Goal: Task Accomplishment & Management: Manage account settings

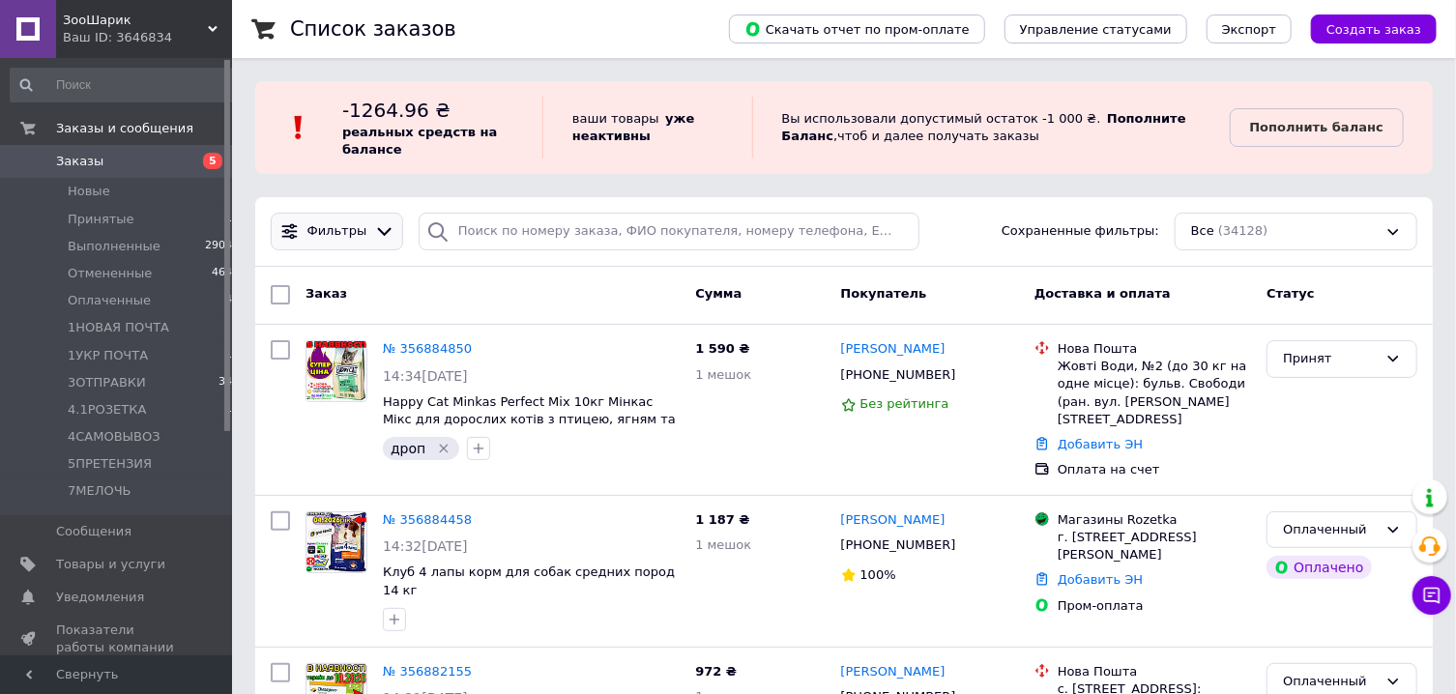
click at [374, 229] on icon at bounding box center [384, 231] width 20 height 20
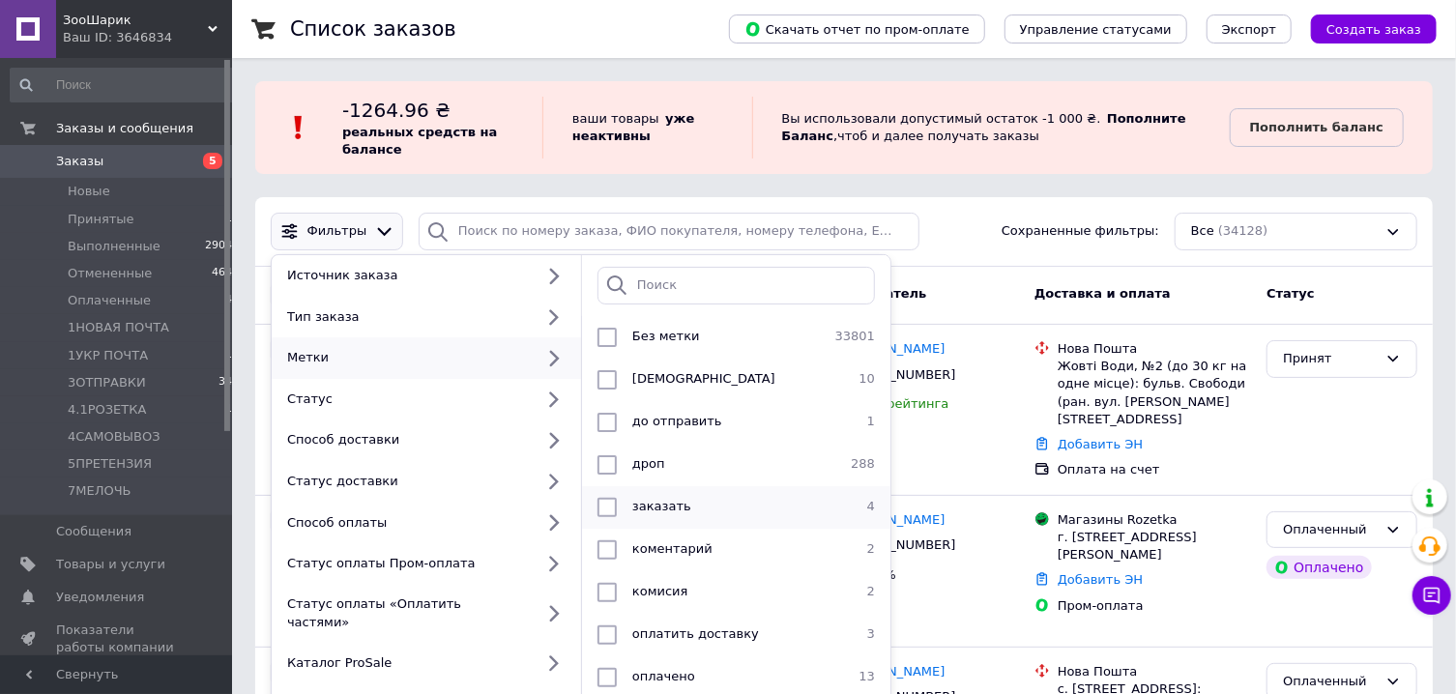
click at [647, 501] on span "заказать" at bounding box center [661, 506] width 59 height 15
checkbox input "true"
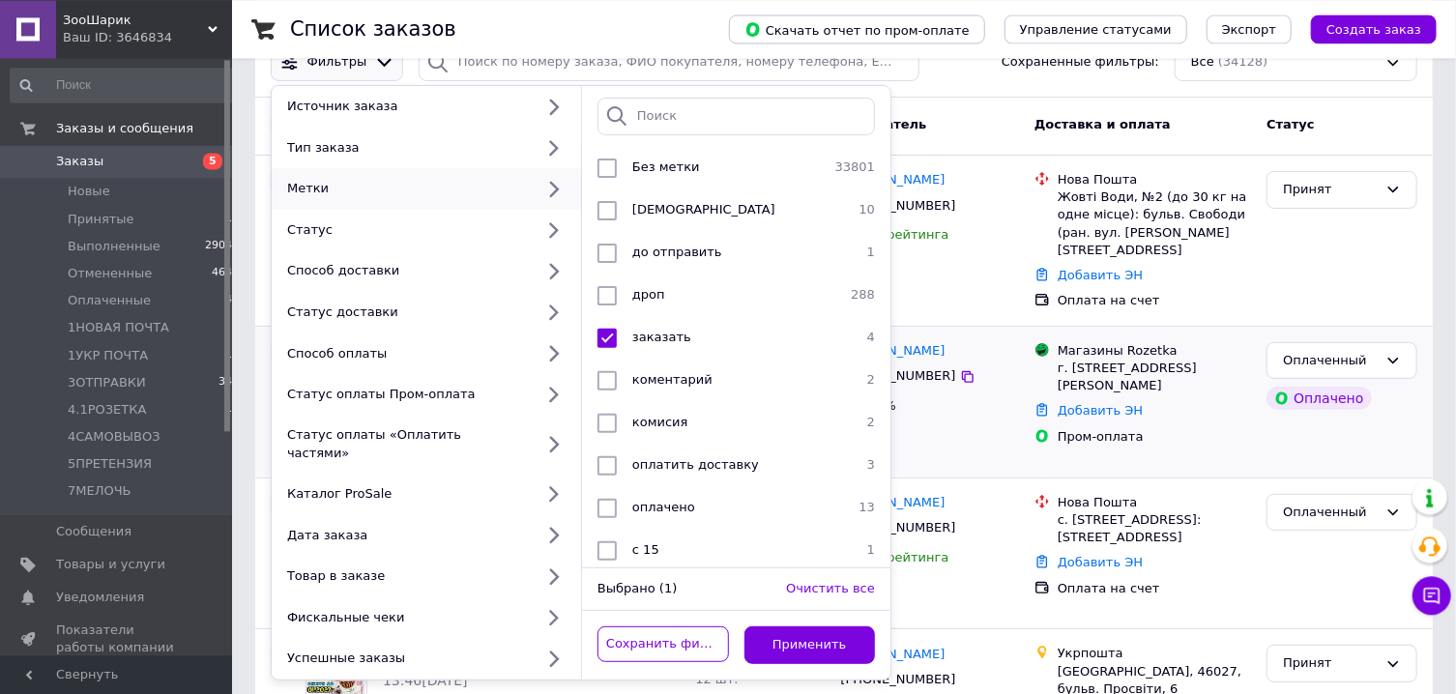
scroll to position [242, 0]
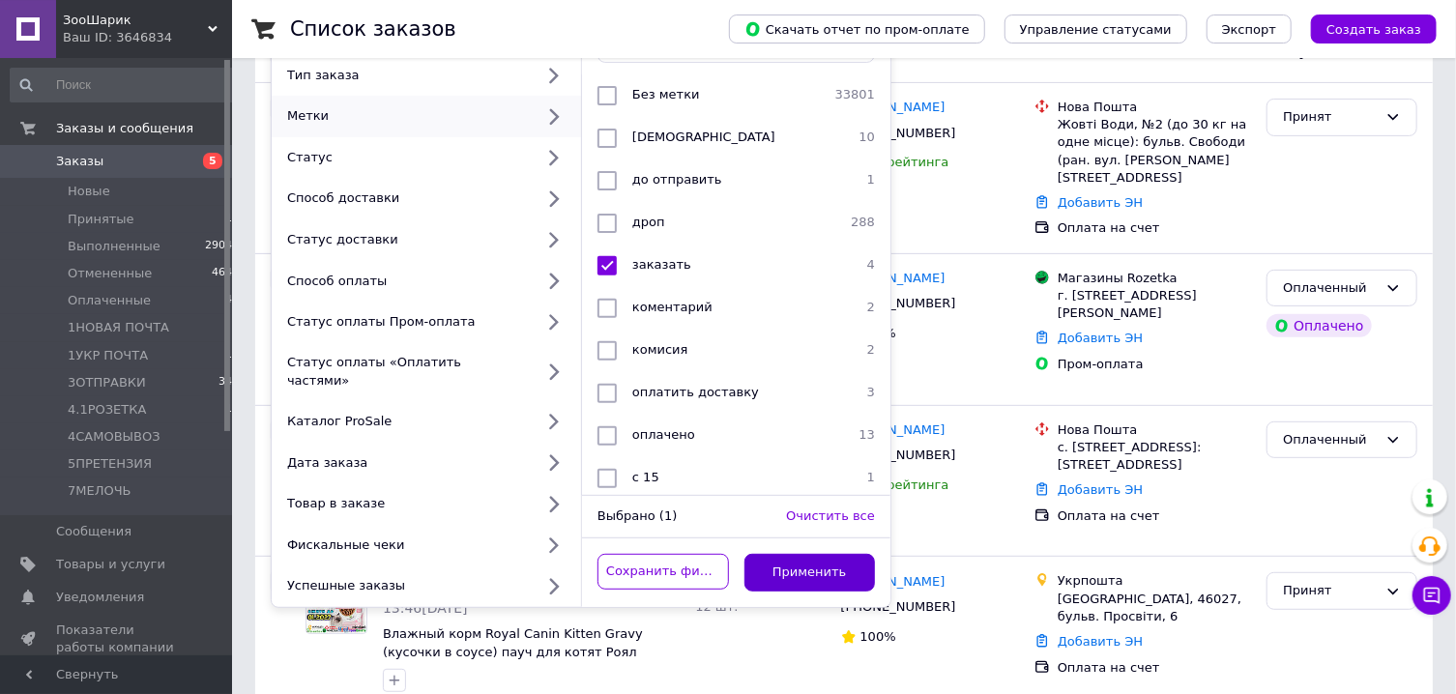
click at [838, 554] on button "Применить" at bounding box center [809, 573] width 131 height 38
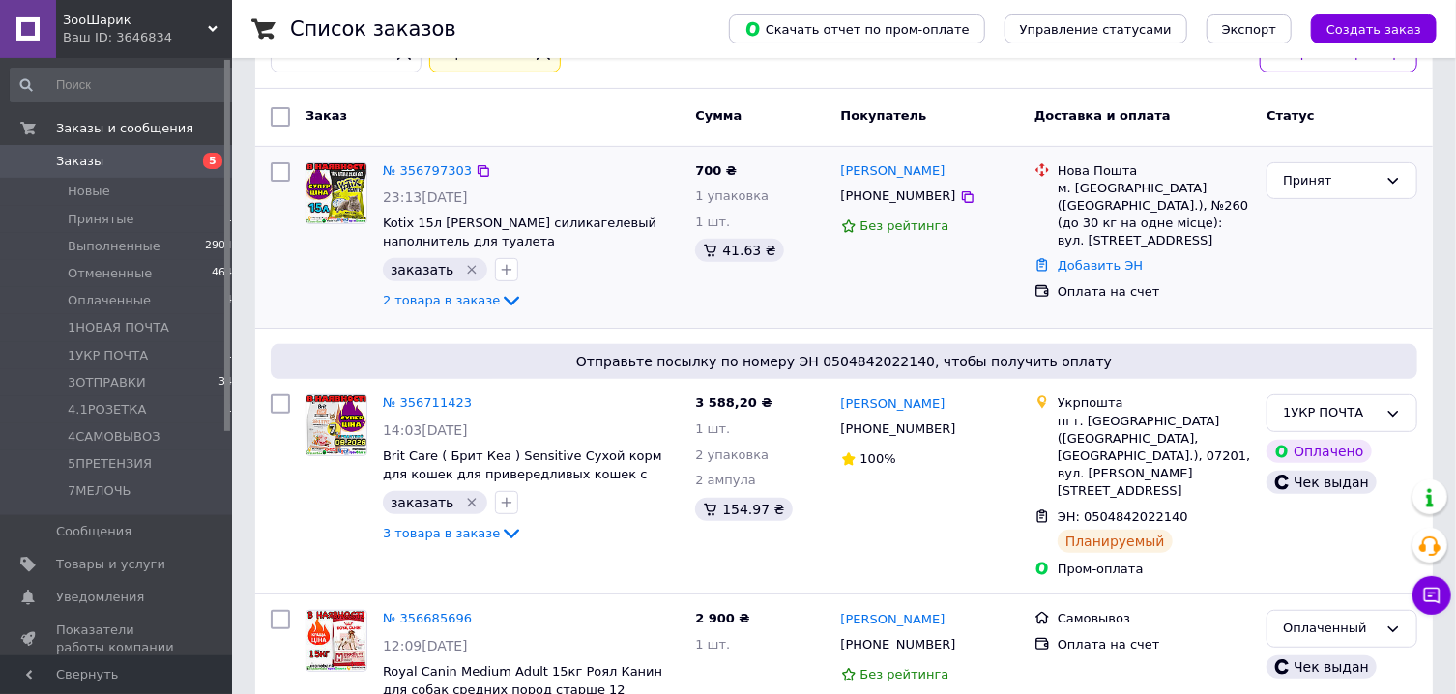
scroll to position [261, 0]
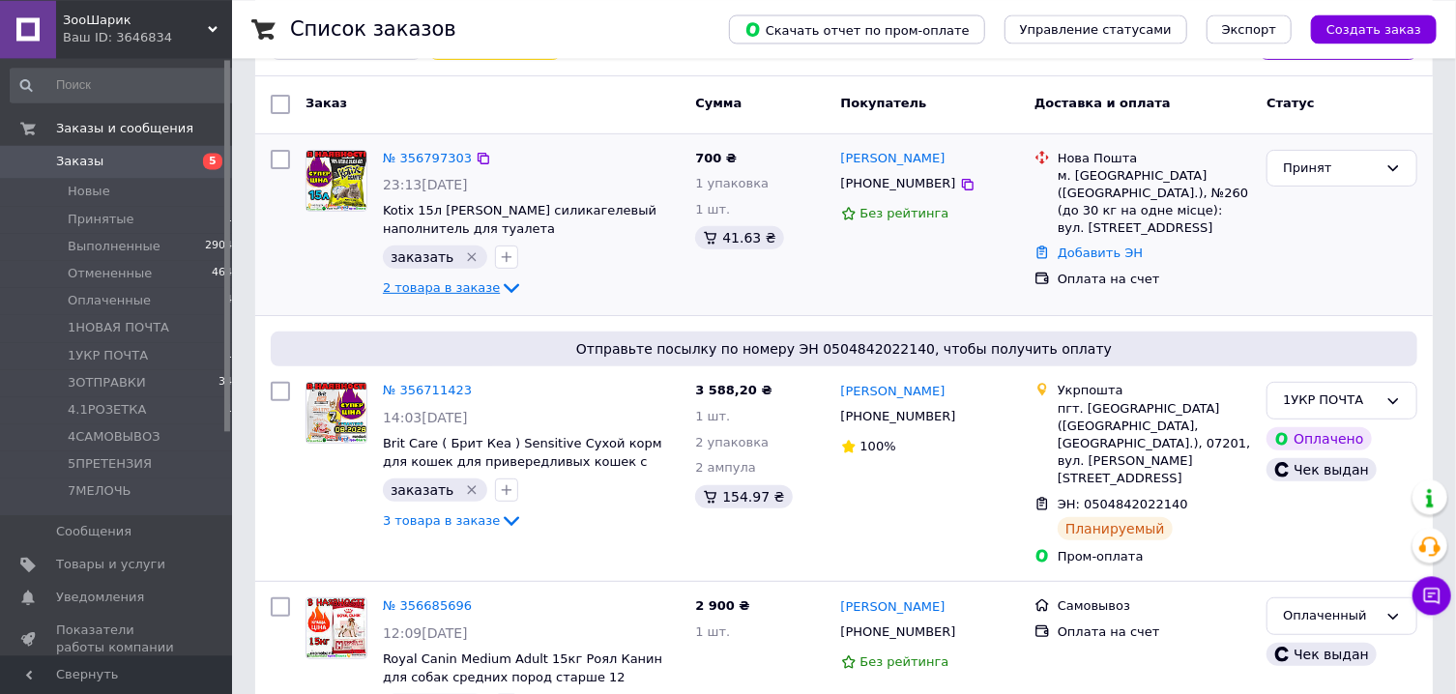
click at [500, 293] on icon at bounding box center [511, 287] width 23 height 23
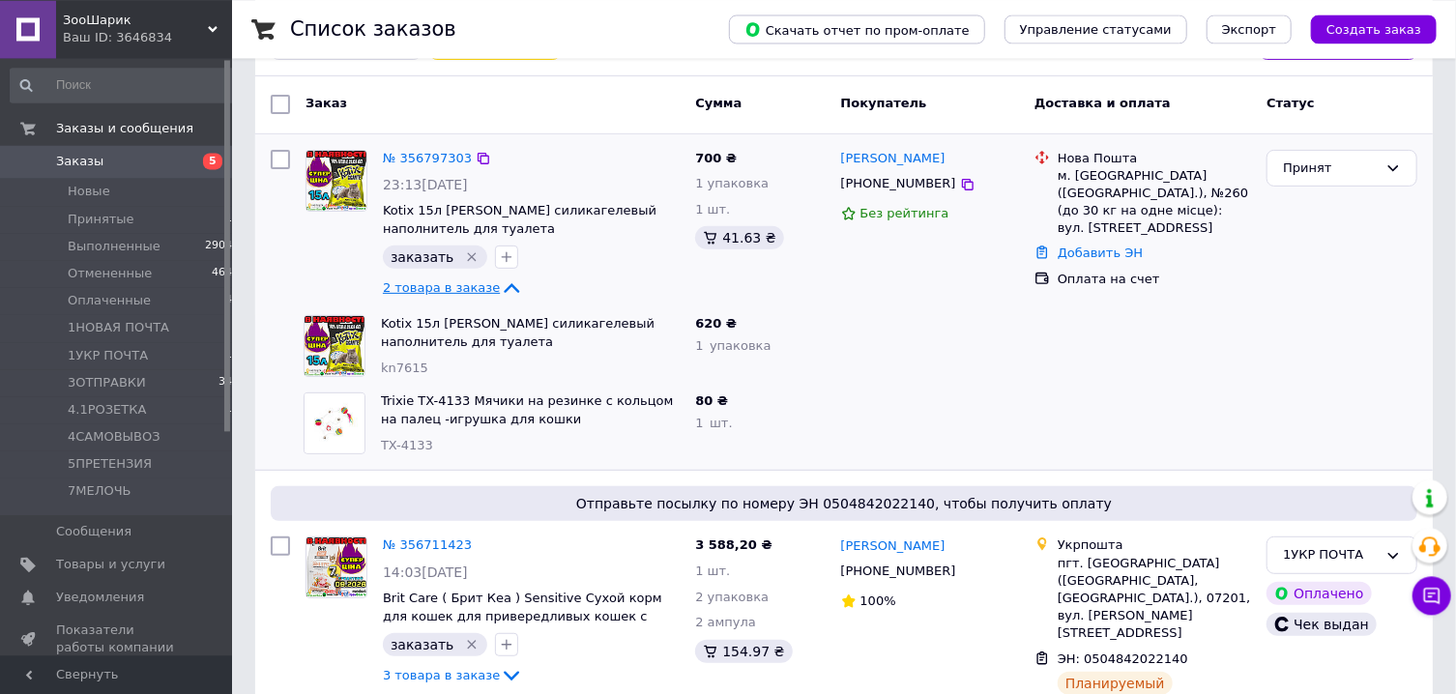
click at [500, 293] on icon at bounding box center [511, 287] width 23 height 23
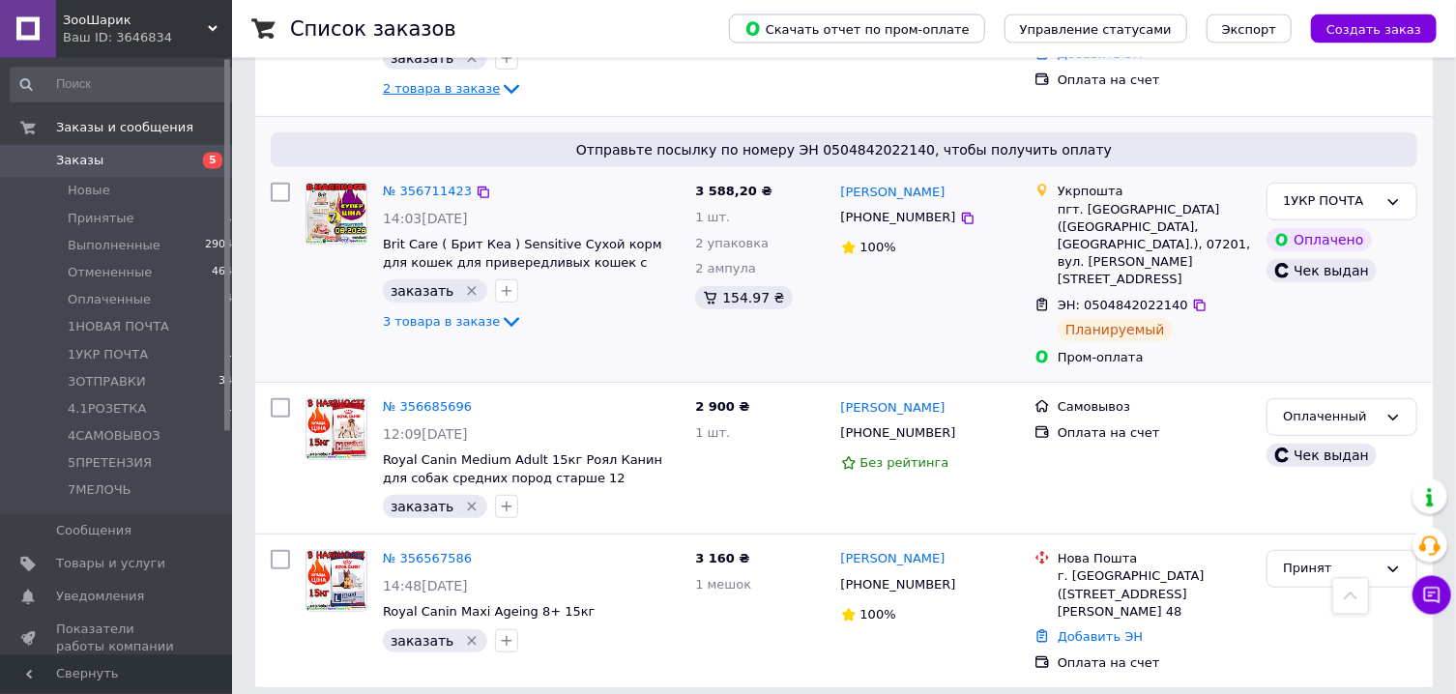
scroll to position [460, 0]
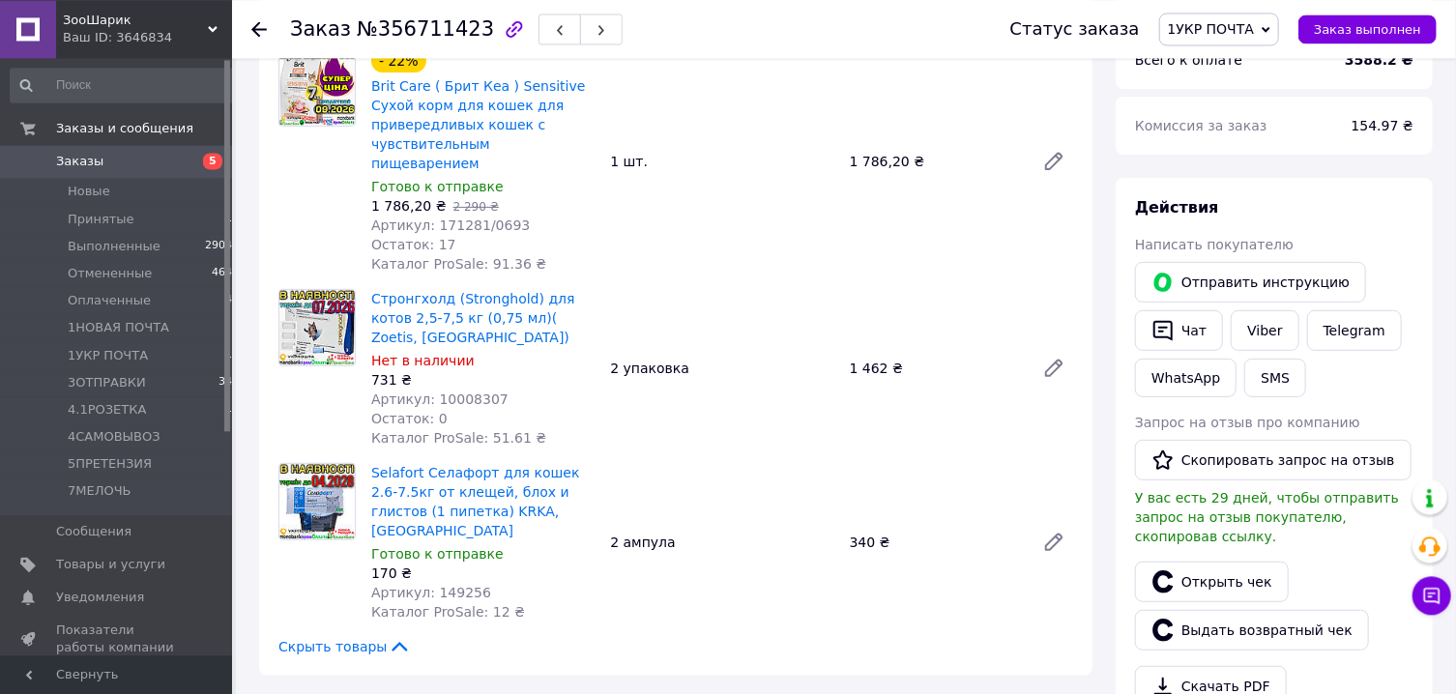
scroll to position [233, 0]
